Goal: Check status: Check status

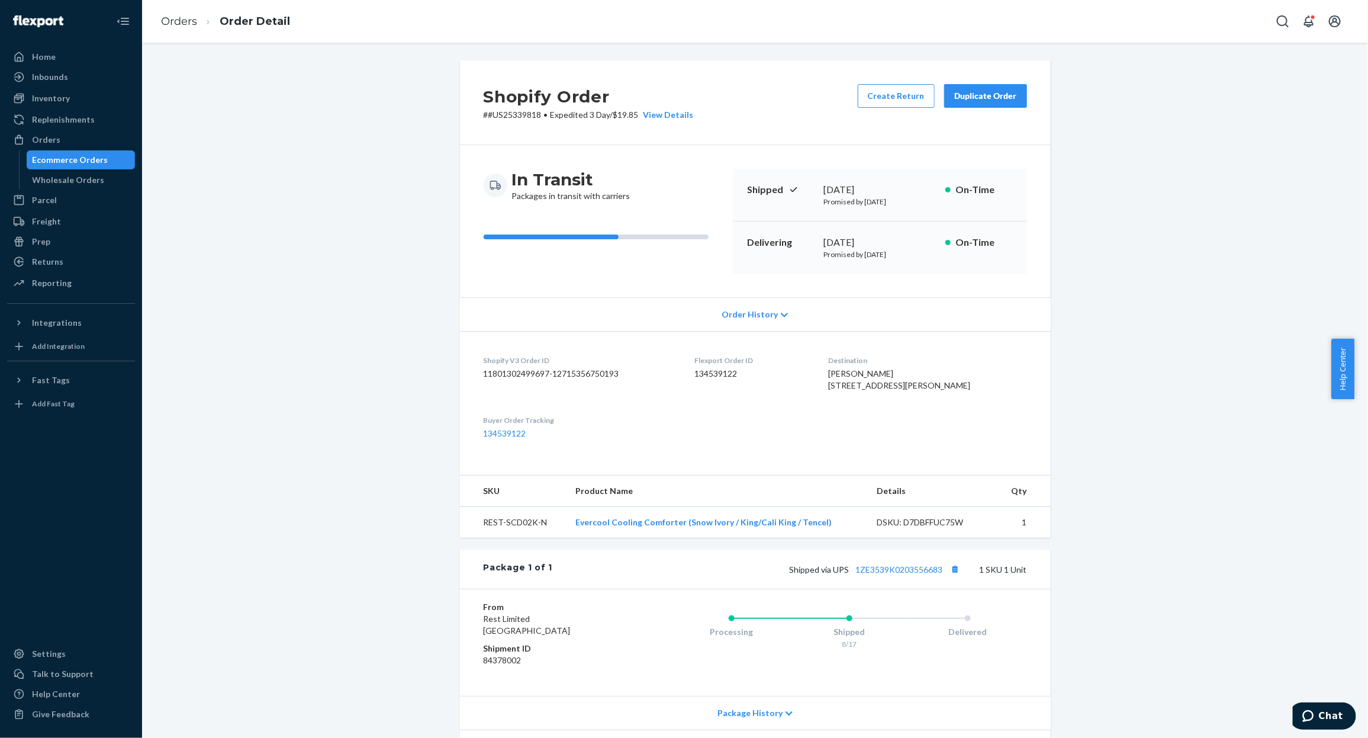
click at [86, 154] on div "Ecommerce Orders" at bounding box center [71, 160] width 76 height 12
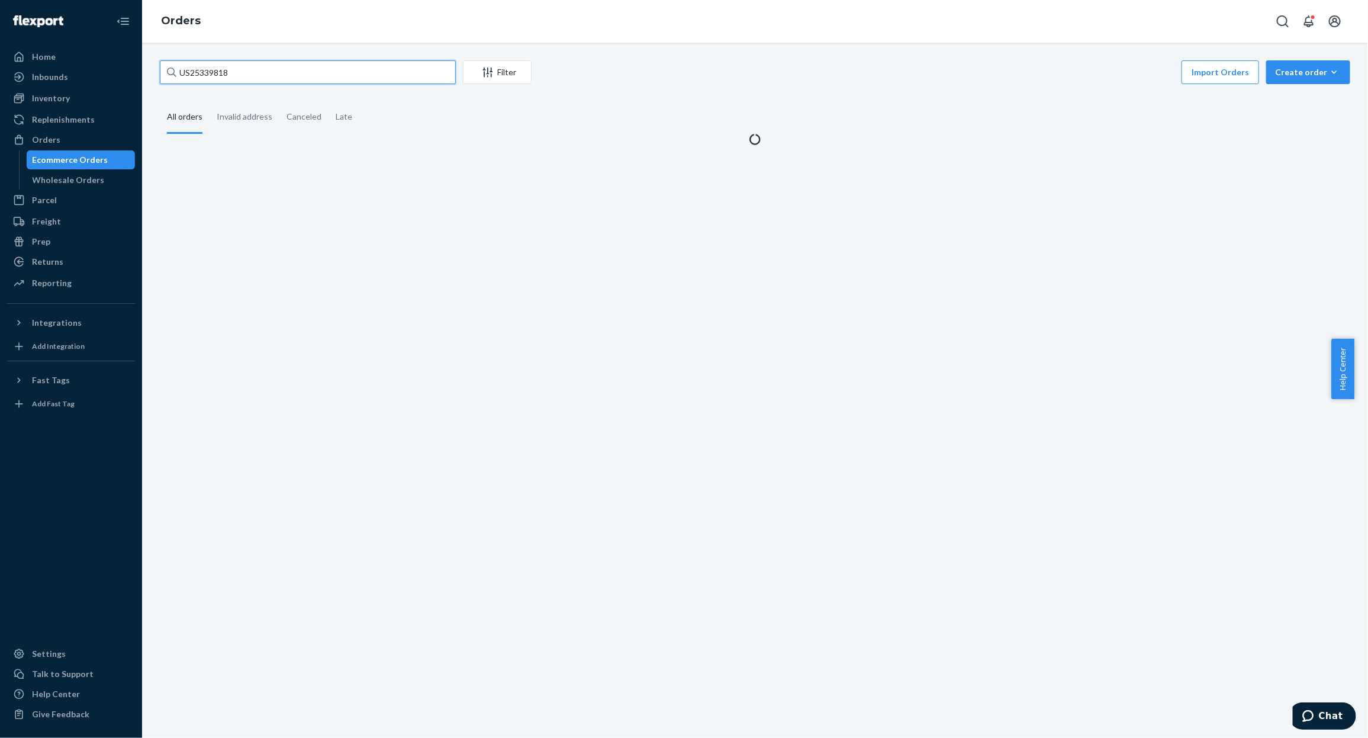
click at [329, 73] on input "US25339818" at bounding box center [308, 72] width 296 height 24
paste input "#US25339286"
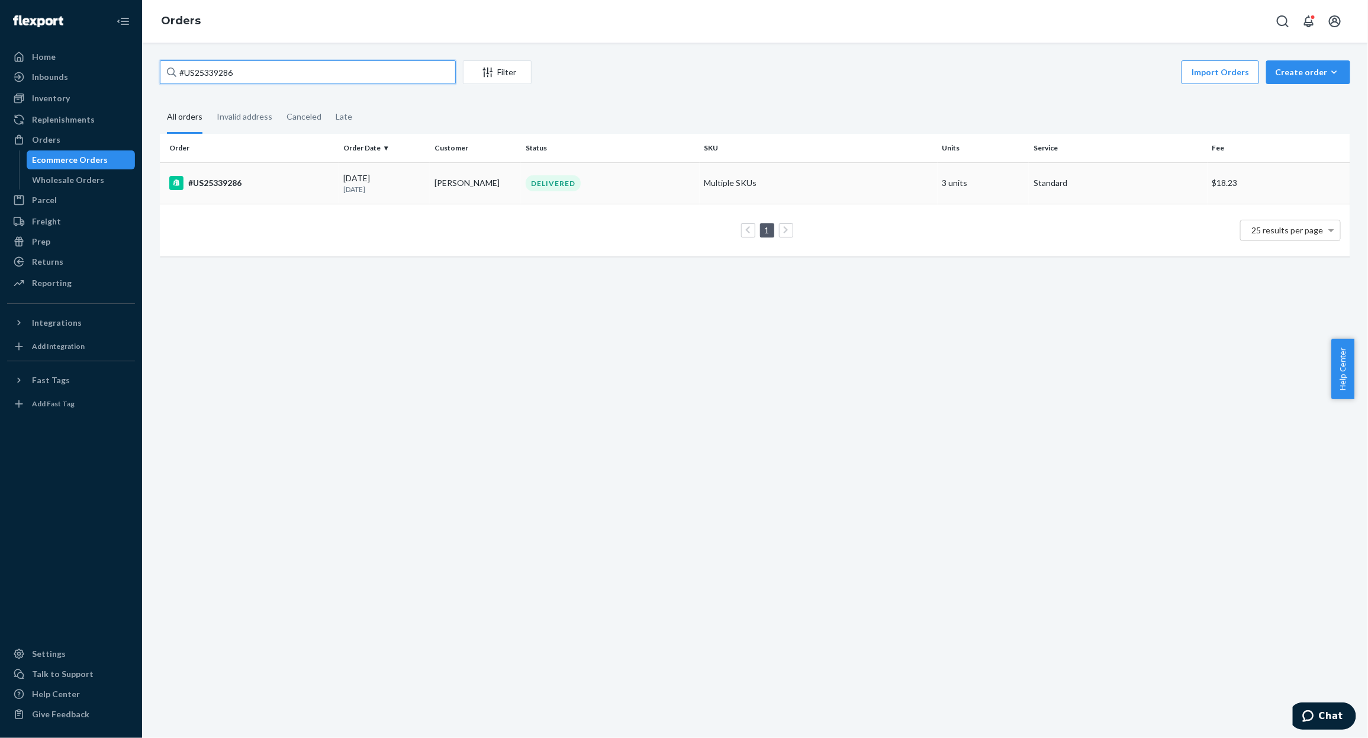
type input "#US25339286"
click at [196, 183] on div "#US25339286" at bounding box center [251, 183] width 165 height 14
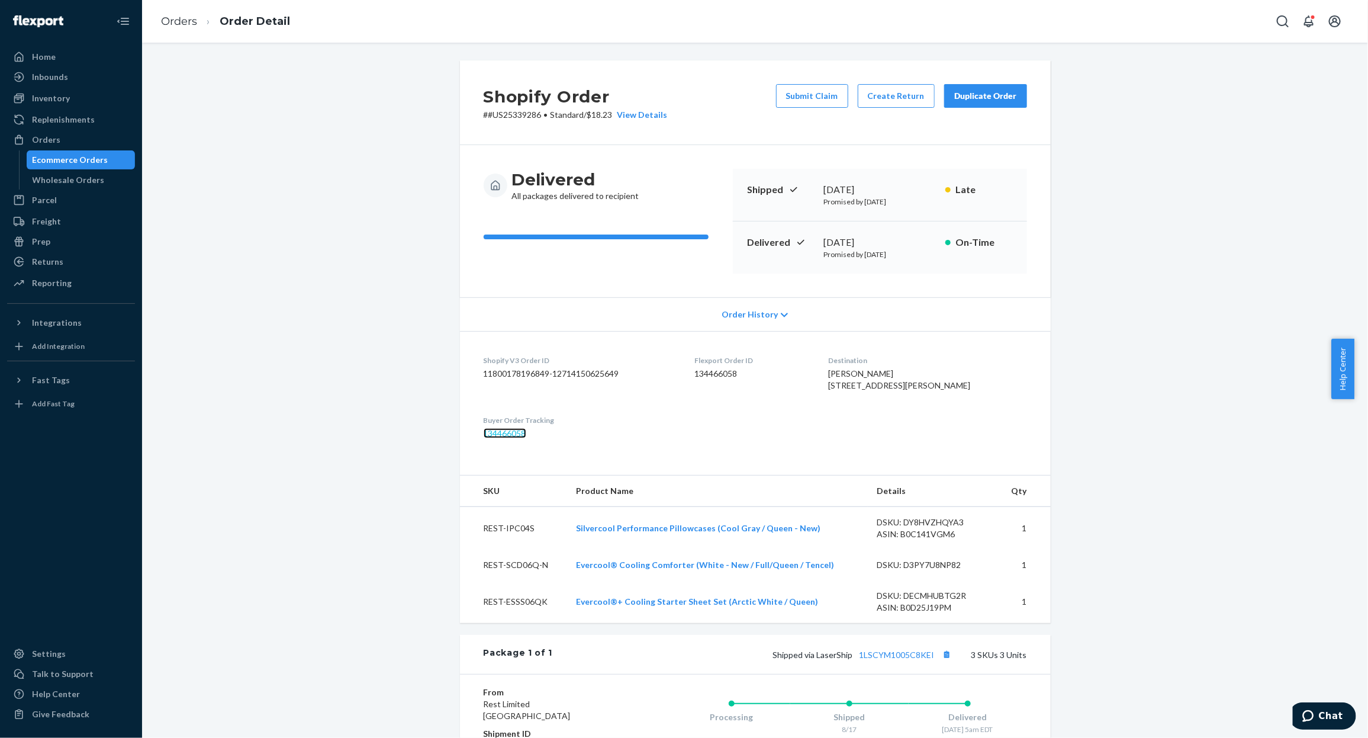
click at [503, 438] on link "134466058" at bounding box center [505, 433] width 43 height 10
